Goal: Navigation & Orientation: Find specific page/section

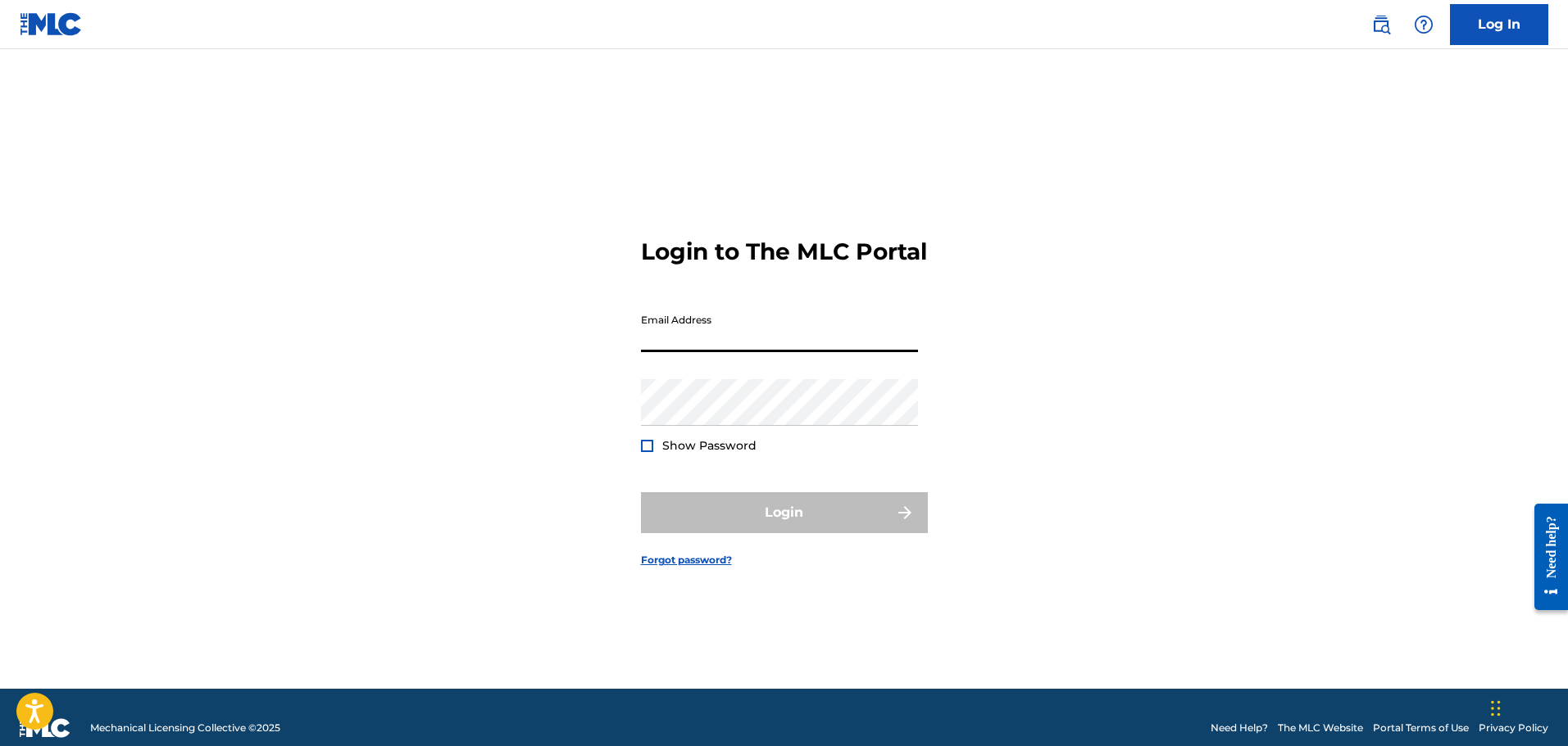
type input "[EMAIL_ADDRESS][DOMAIN_NAME]"
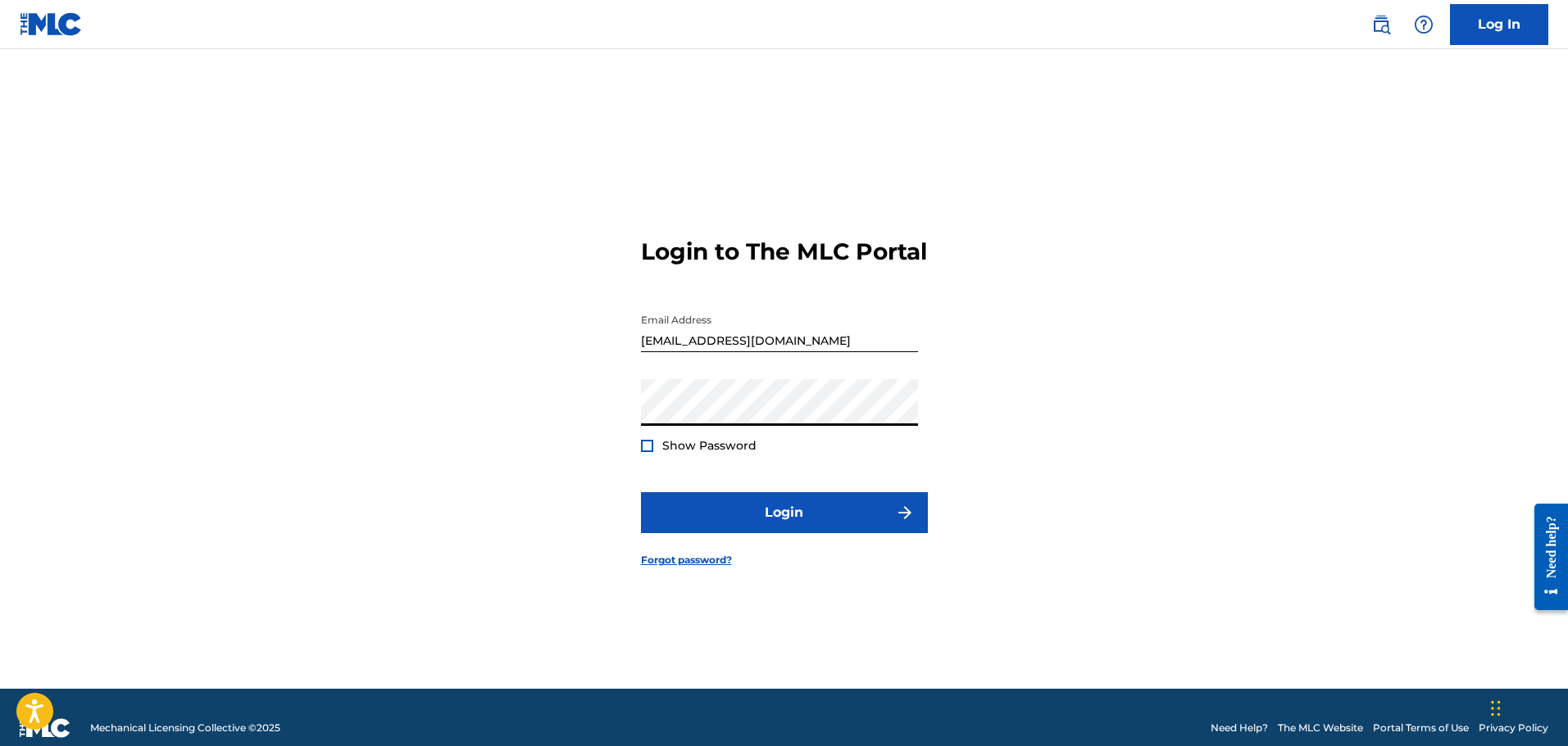
click at [699, 453] on span "Show Password" at bounding box center [709, 446] width 94 height 15
click at [647, 452] on div at bounding box center [647, 446] width 12 height 12
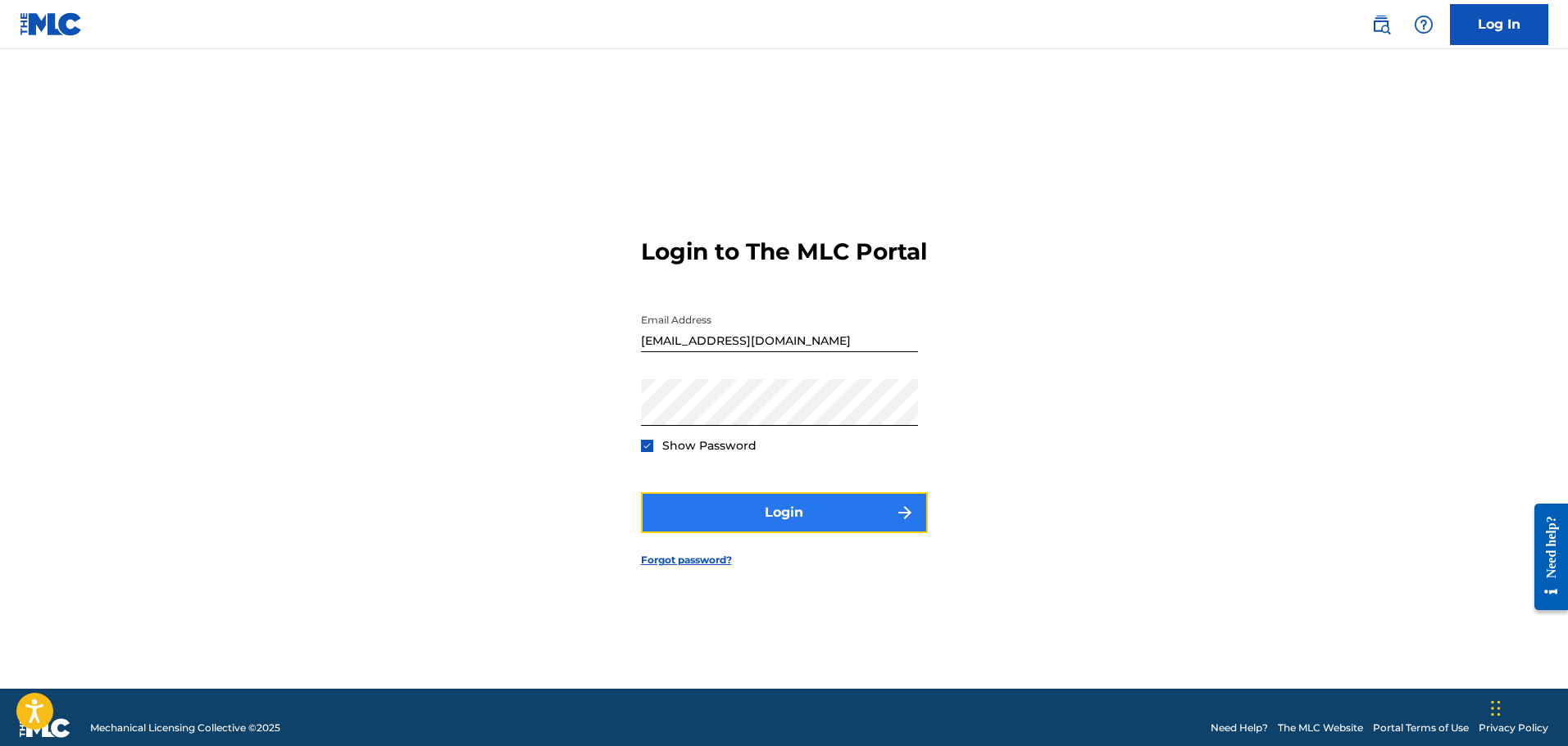
click at [786, 524] on button "Login" at bounding box center [784, 513] width 287 height 41
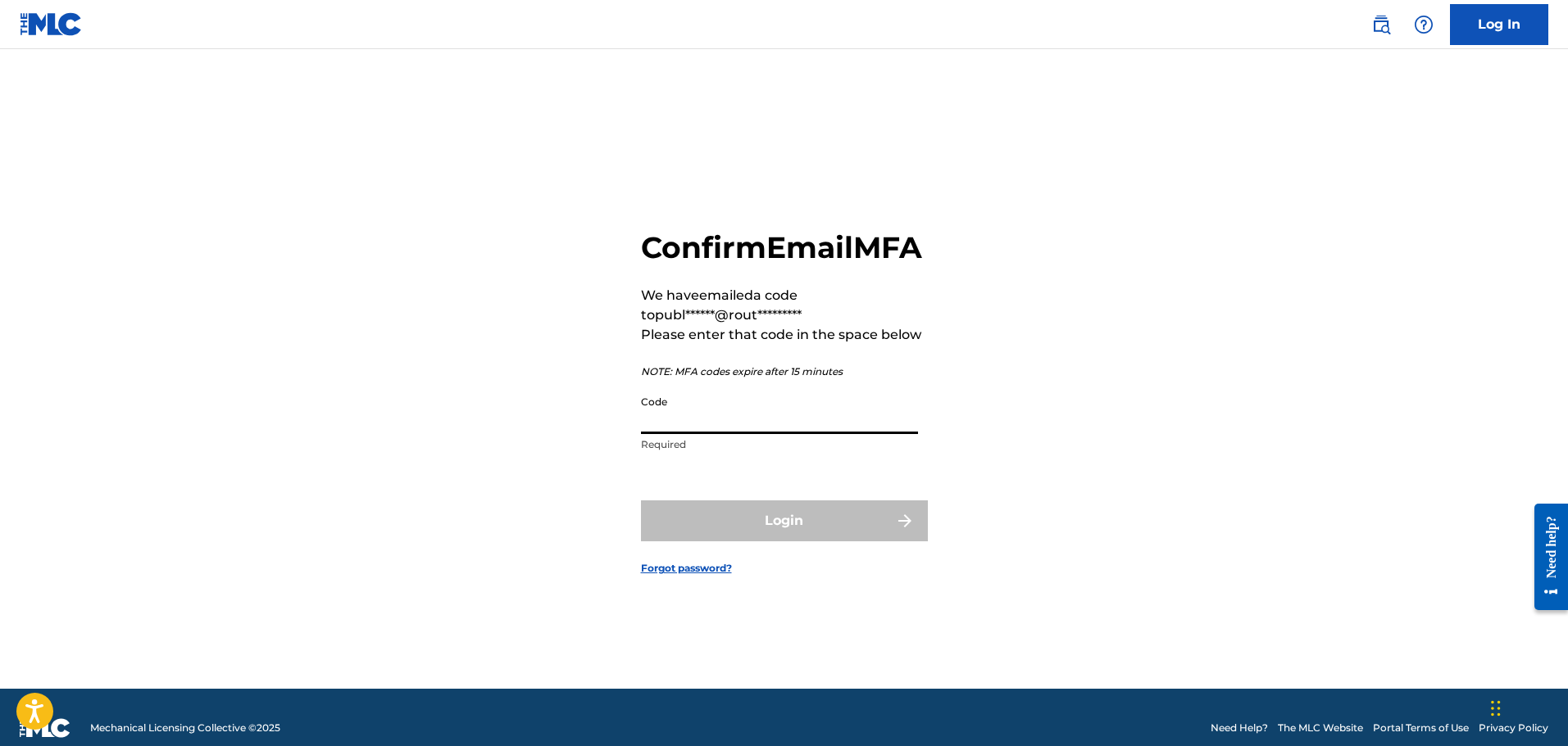
paste input "240283"
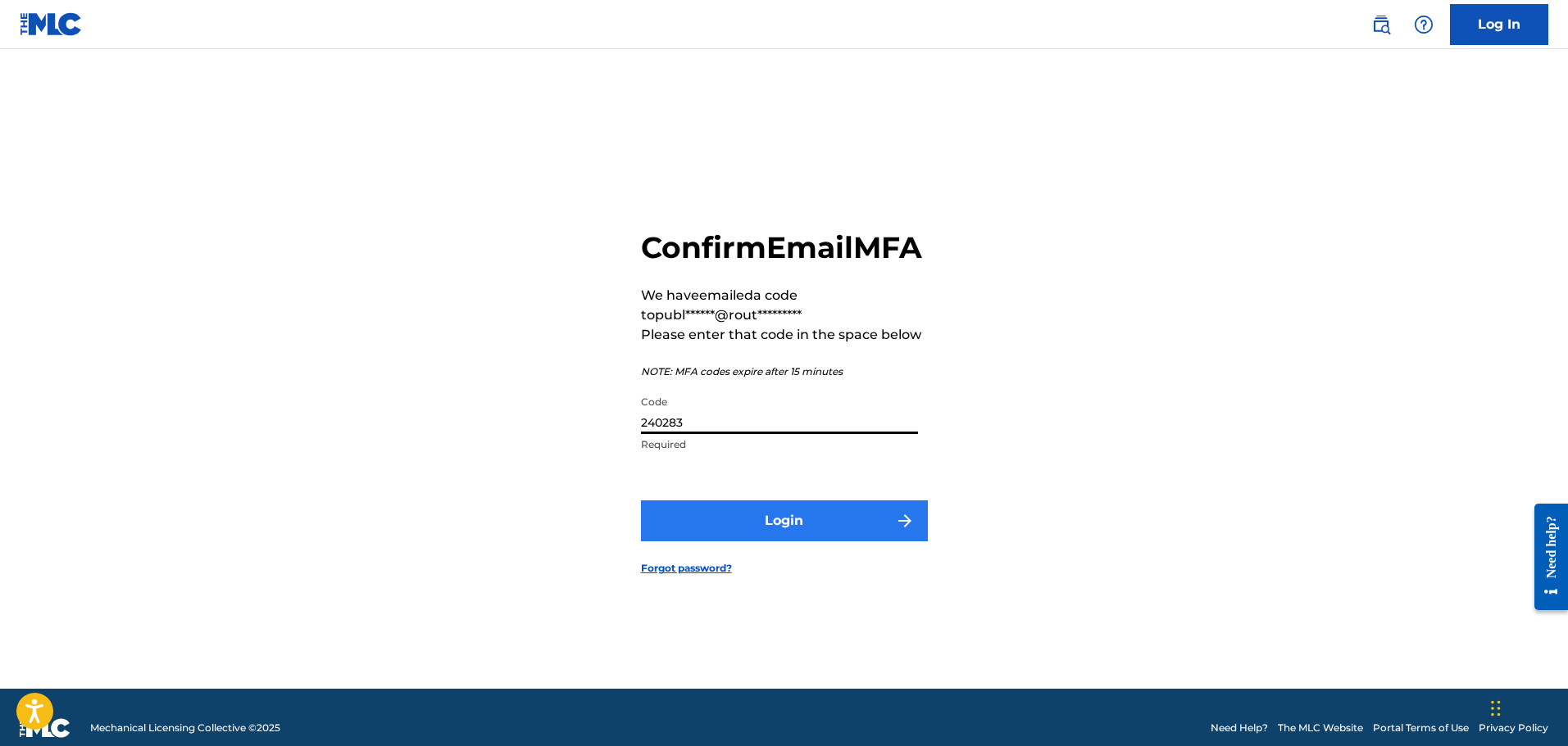
type input "240283"
click at [792, 538] on button "Login" at bounding box center [784, 521] width 287 height 41
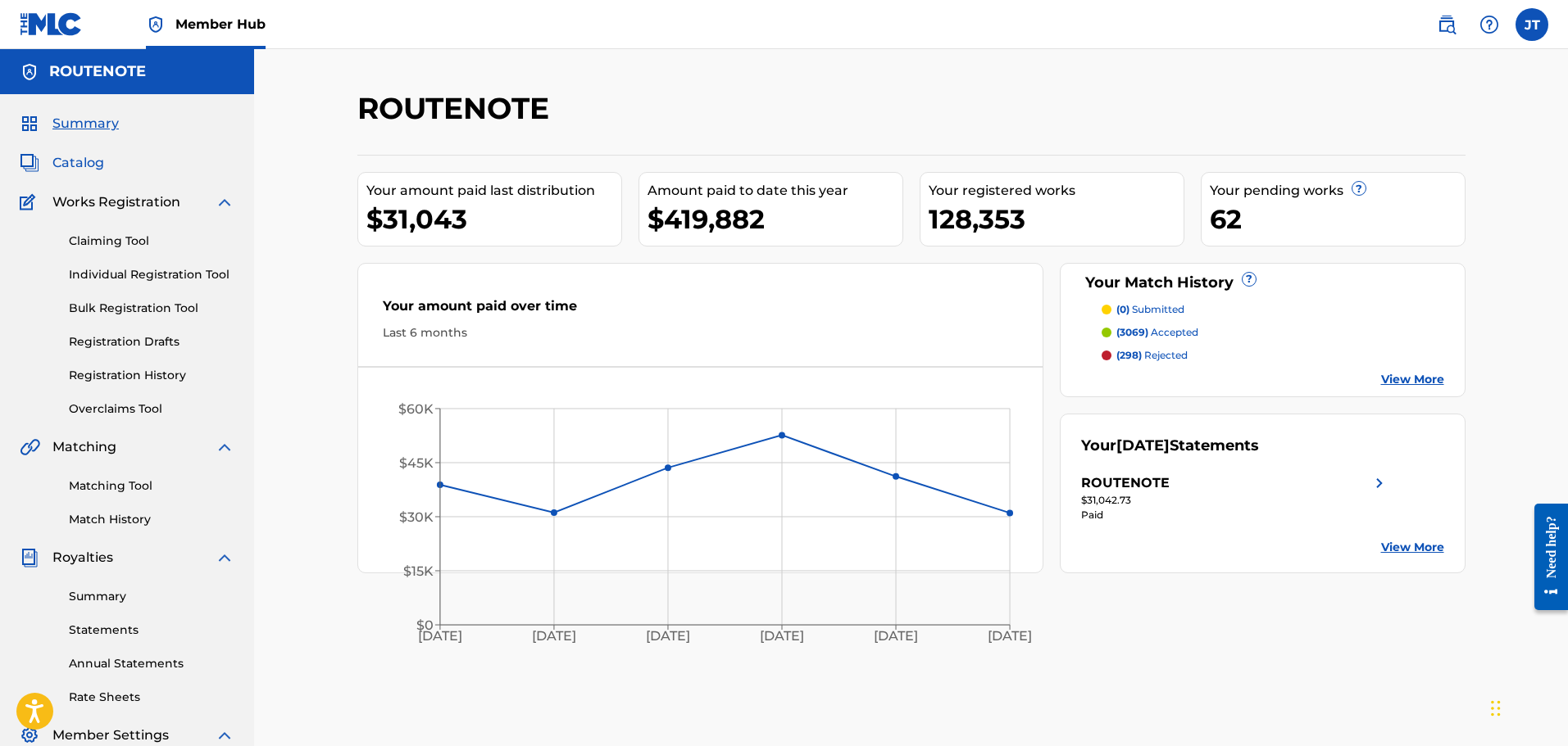
click at [88, 164] on span "Catalog" at bounding box center [78, 162] width 52 height 20
